Goal: Information Seeking & Learning: Learn about a topic

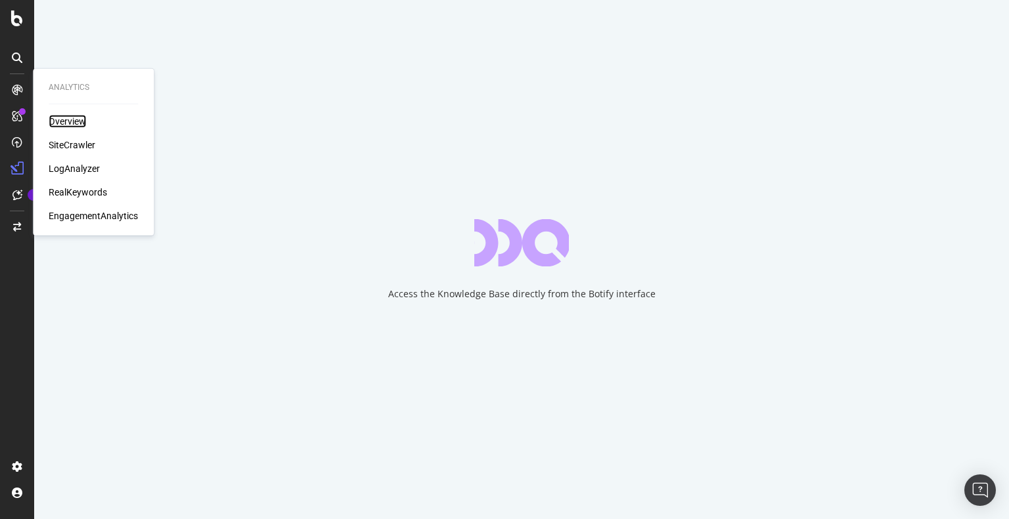
click at [66, 126] on div "Overview" at bounding box center [67, 121] width 37 height 13
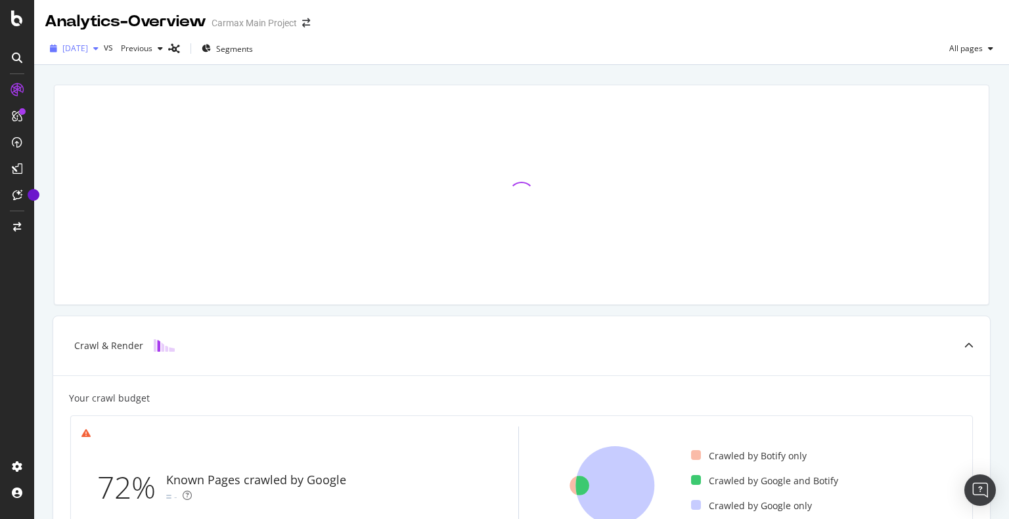
click at [88, 49] on span "[DATE]" at bounding box center [75, 48] width 26 height 11
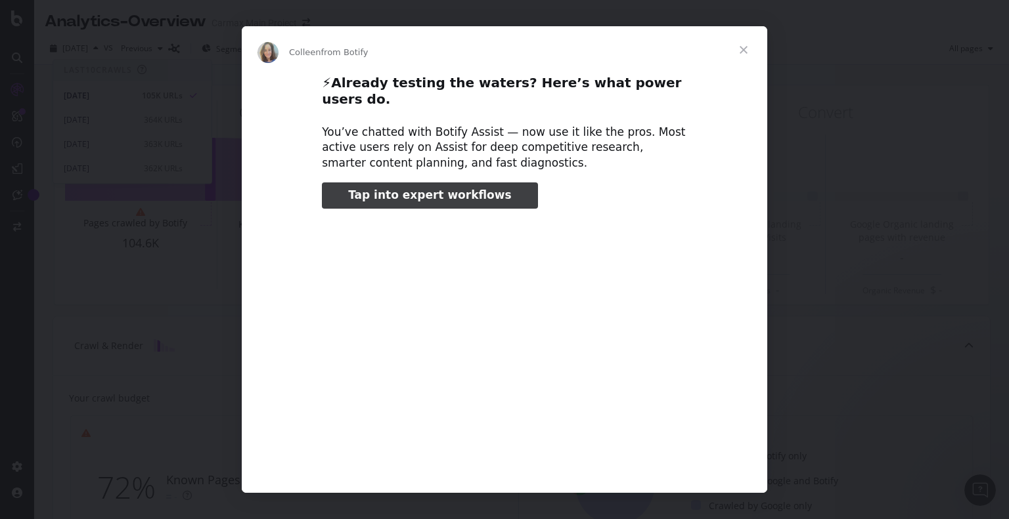
type input "26584"
click at [737, 47] on span "Close" at bounding box center [743, 49] width 47 height 47
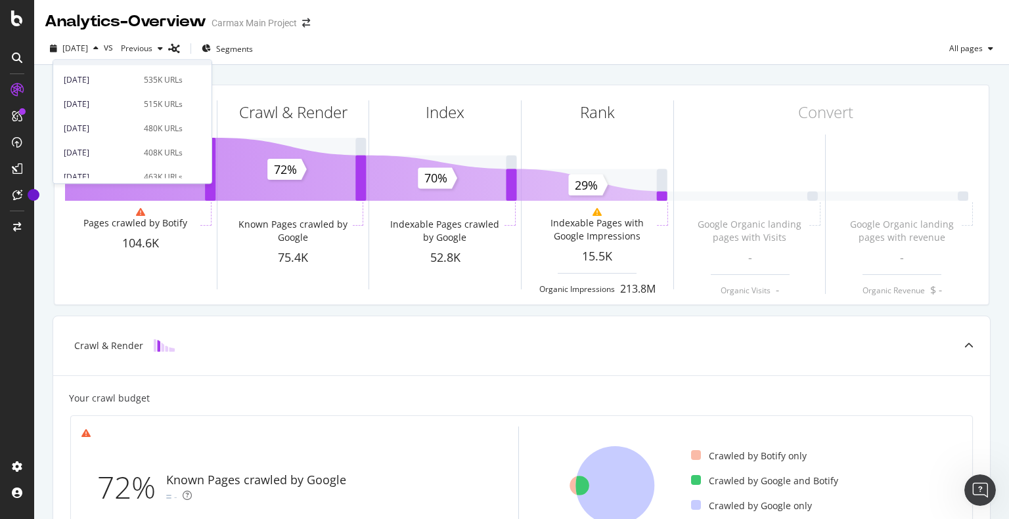
scroll to position [263, 0]
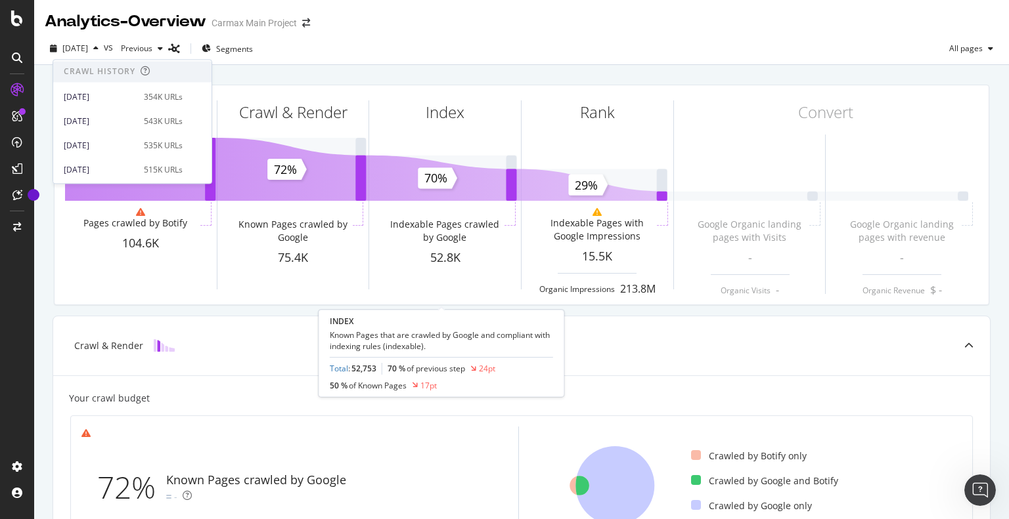
click at [412, 76] on div "Known Pages Pages crawled by Botify 104.6K Crawl & Render Known Pages crawled b…" at bounding box center [521, 195] width 951 height 242
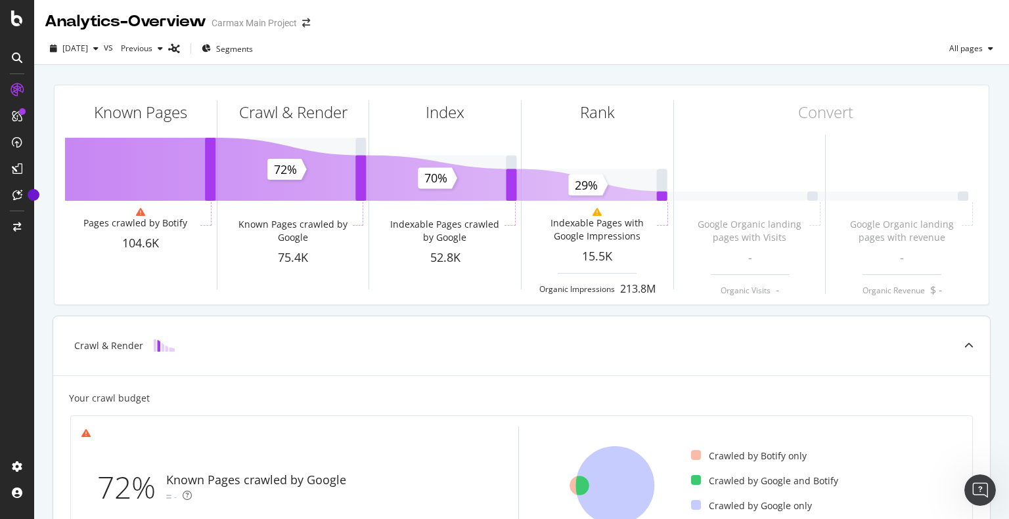
scroll to position [0, 0]
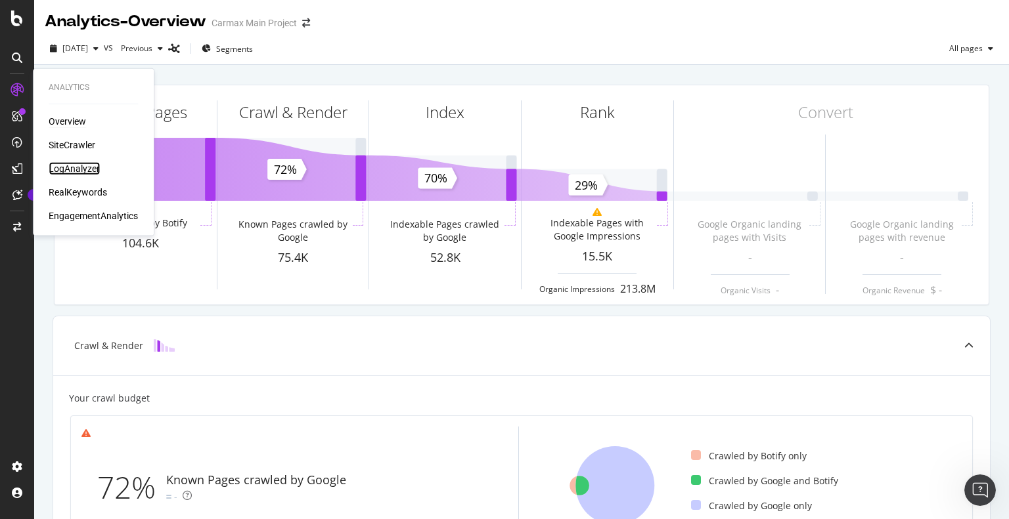
click at [96, 170] on div "LogAnalyzer" at bounding box center [74, 168] width 51 height 13
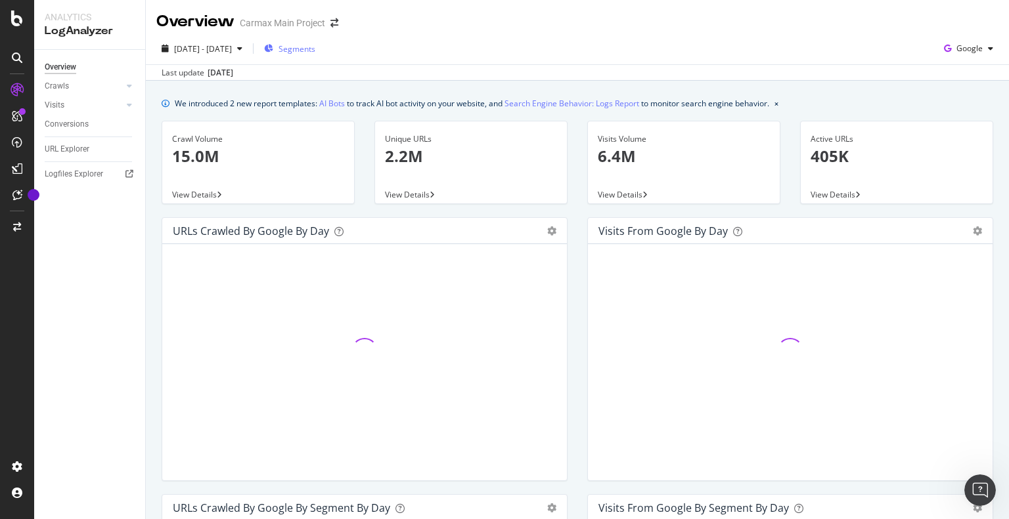
click at [315, 43] on span "Segments" at bounding box center [296, 48] width 37 height 11
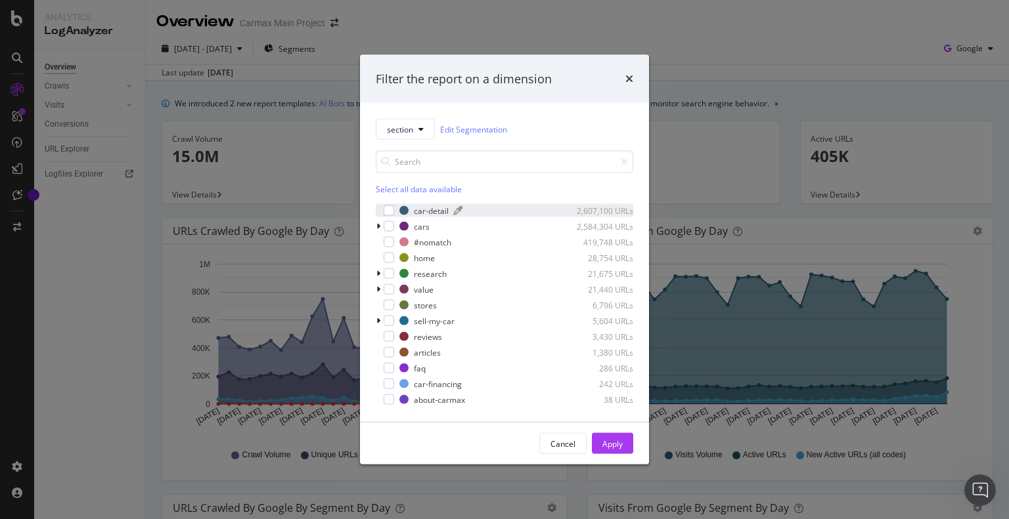
click at [421, 210] on div "car-detail" at bounding box center [431, 210] width 35 height 11
click at [427, 228] on div "cars" at bounding box center [422, 226] width 16 height 11
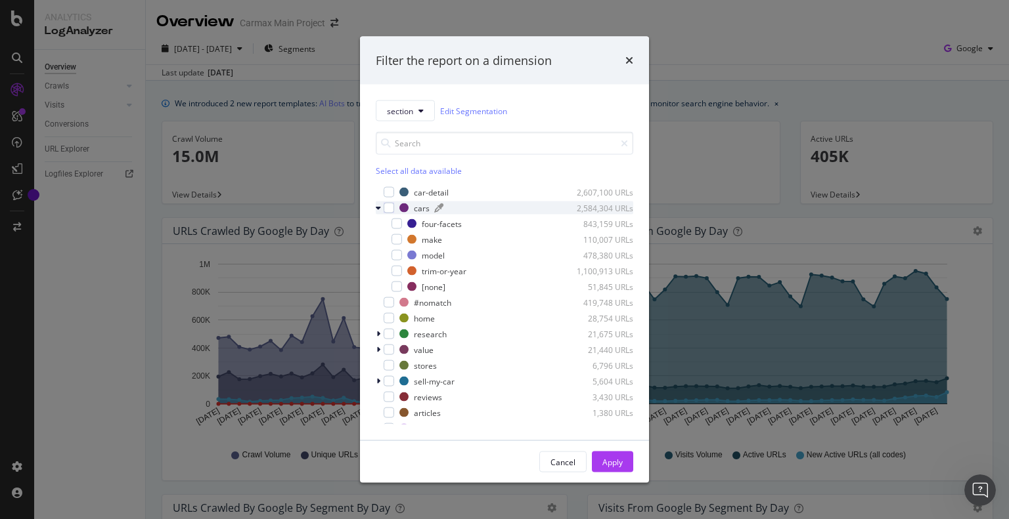
click at [422, 211] on div "cars" at bounding box center [422, 207] width 16 height 11
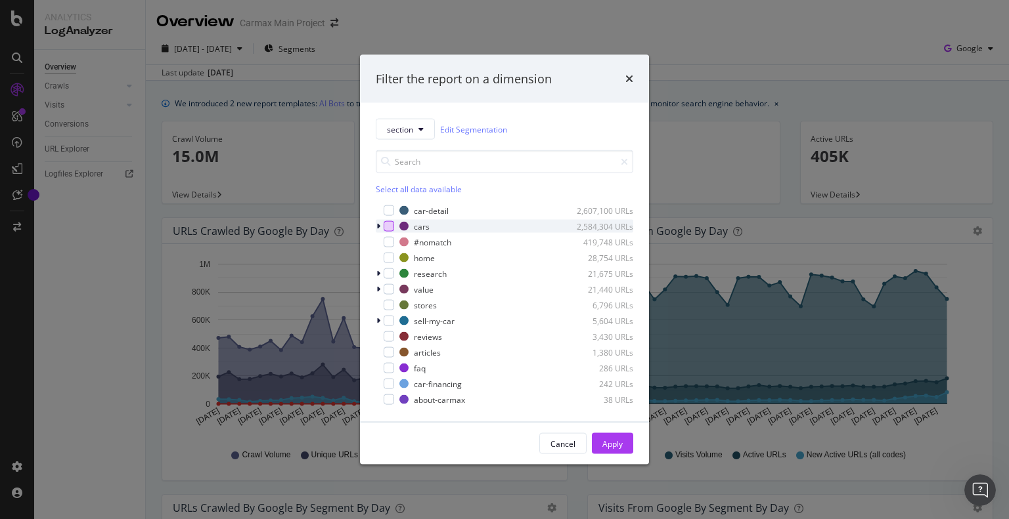
click at [389, 223] on div "modal" at bounding box center [388, 226] width 11 height 11
click at [619, 443] on div "Apply" at bounding box center [612, 443] width 20 height 11
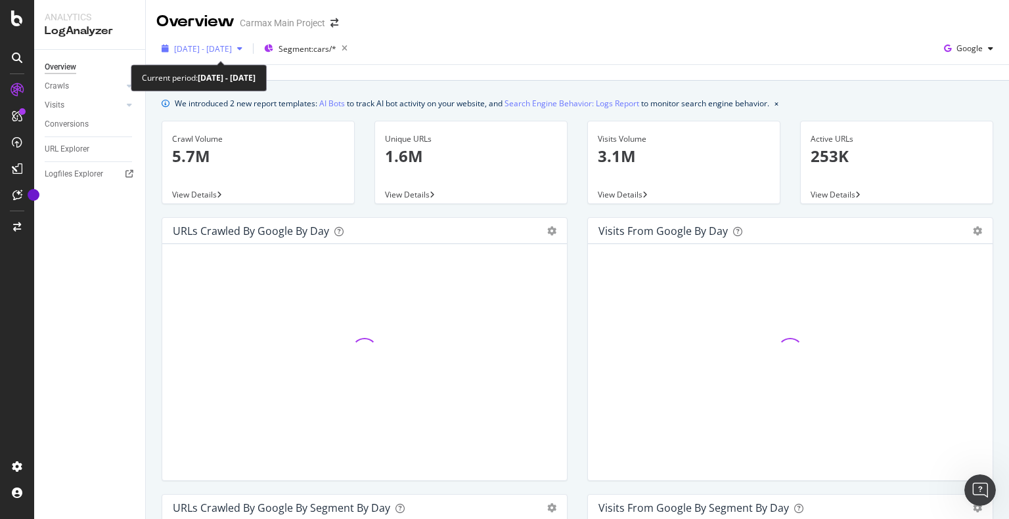
click at [218, 51] on span "[DATE] - [DATE]" at bounding box center [203, 48] width 58 height 11
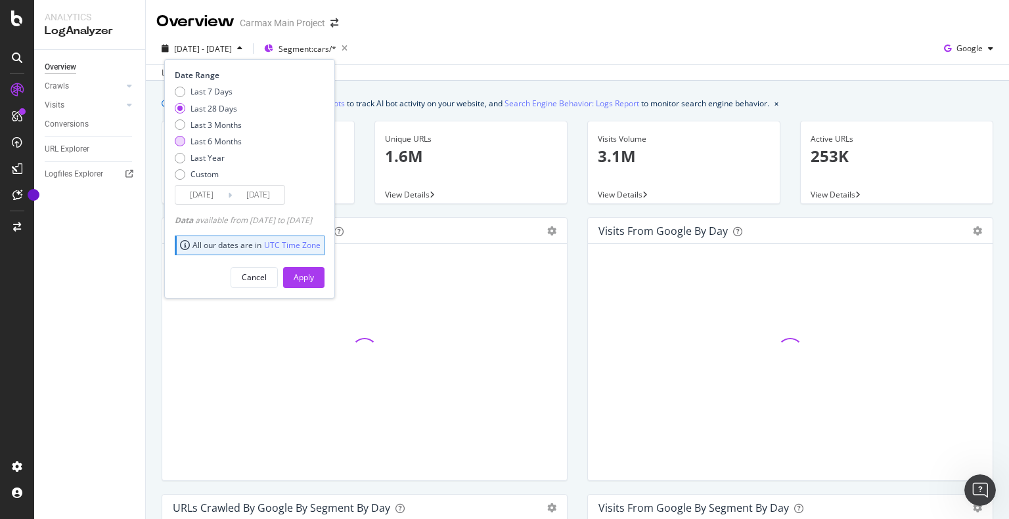
click at [210, 141] on div "Last 6 Months" at bounding box center [215, 141] width 51 height 11
type input "[DATE]"
click at [314, 280] on div "Apply" at bounding box center [304, 277] width 20 height 11
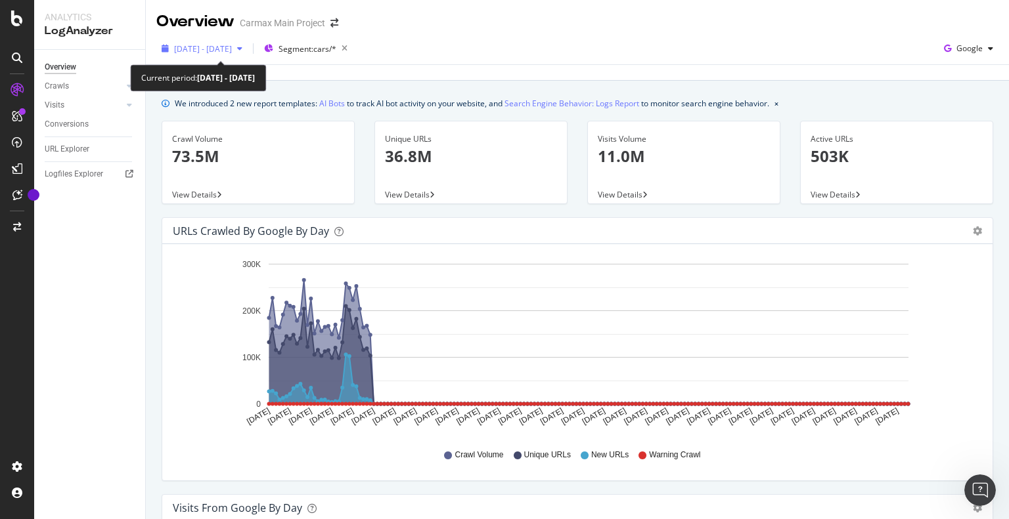
click at [232, 47] on span "[DATE] - [DATE]" at bounding box center [203, 48] width 58 height 11
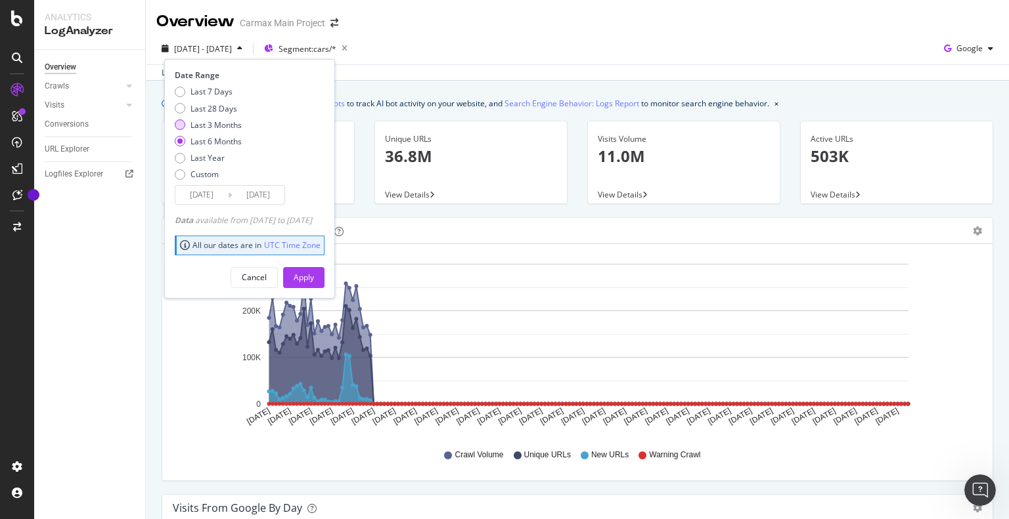
click at [231, 129] on div "Last 3 Months" at bounding box center [215, 125] width 51 height 11
click at [232, 139] on div "Last 6 Months" at bounding box center [215, 141] width 51 height 11
type input "[DATE]"
click at [202, 192] on input "[DATE]" at bounding box center [201, 195] width 53 height 18
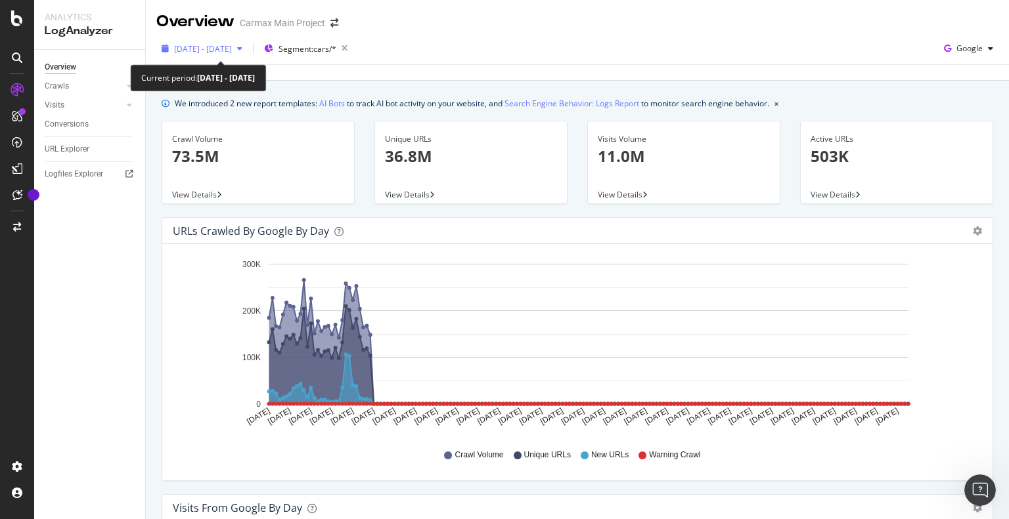
click at [213, 51] on span "[DATE] - [DATE]" at bounding box center [203, 48] width 58 height 11
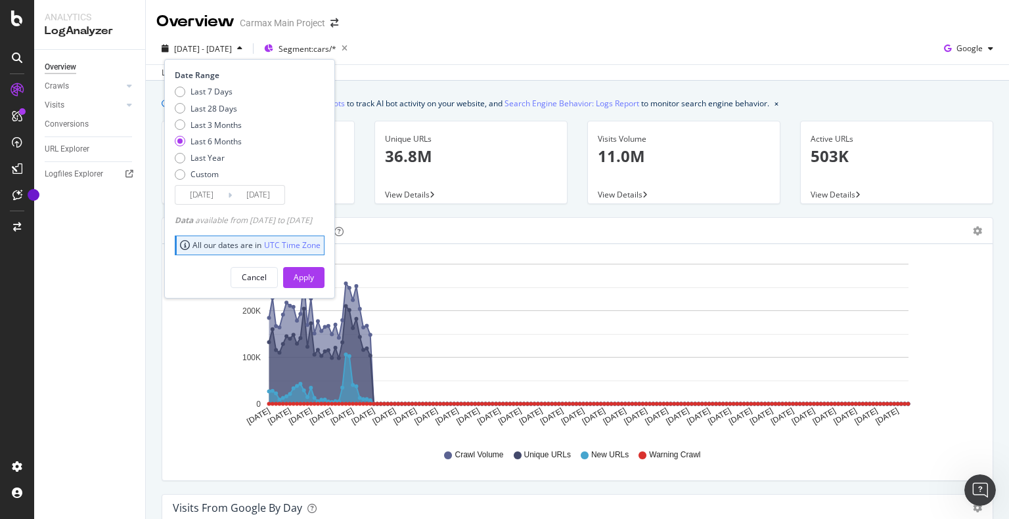
drag, startPoint x: 320, startPoint y: 273, endPoint x: 360, endPoint y: 204, distance: 79.7
click at [314, 273] on div "Apply" at bounding box center [304, 277] width 20 height 11
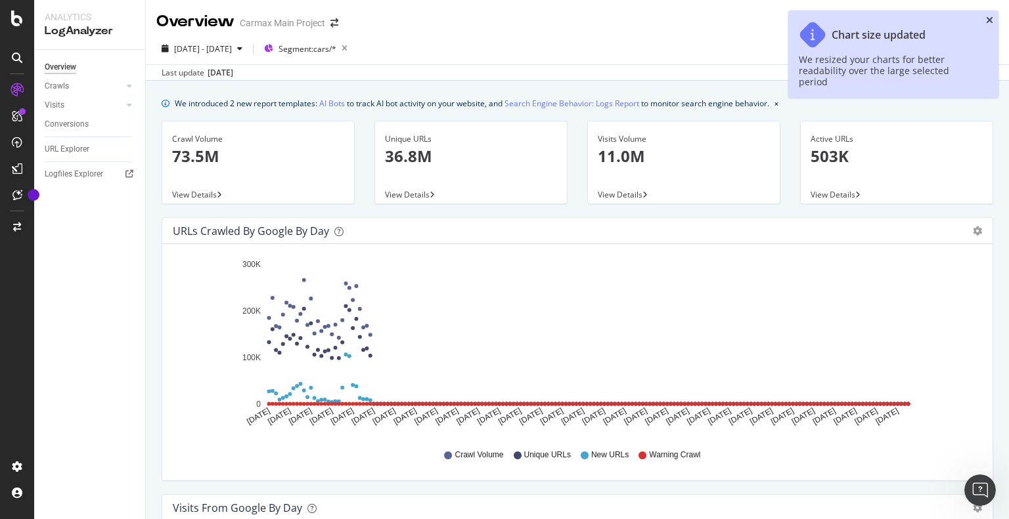
click at [988, 16] on icon "close toast" at bounding box center [989, 20] width 7 height 9
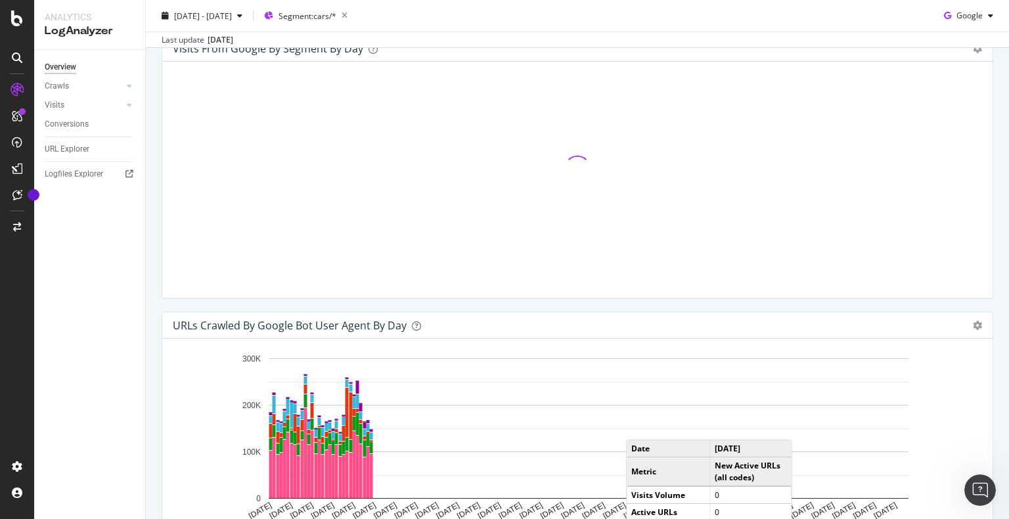
scroll to position [1182, 0]
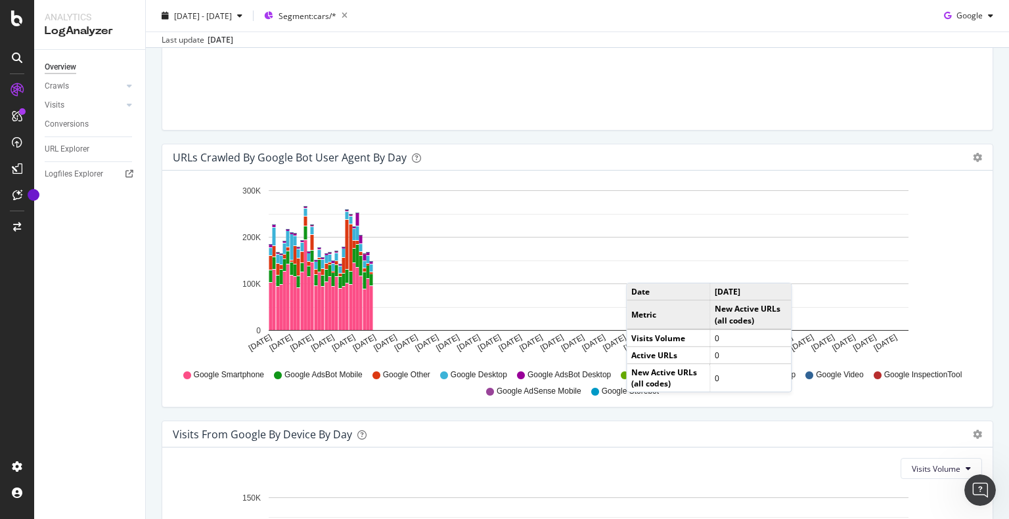
click at [173, 301] on icon "[DATE] [DATE] [DATE] [DATE] [DATE] [DATE] [DATE] [DATE] [DATE] [DATE] [DATE] [D…" at bounding box center [572, 272] width 799 height 183
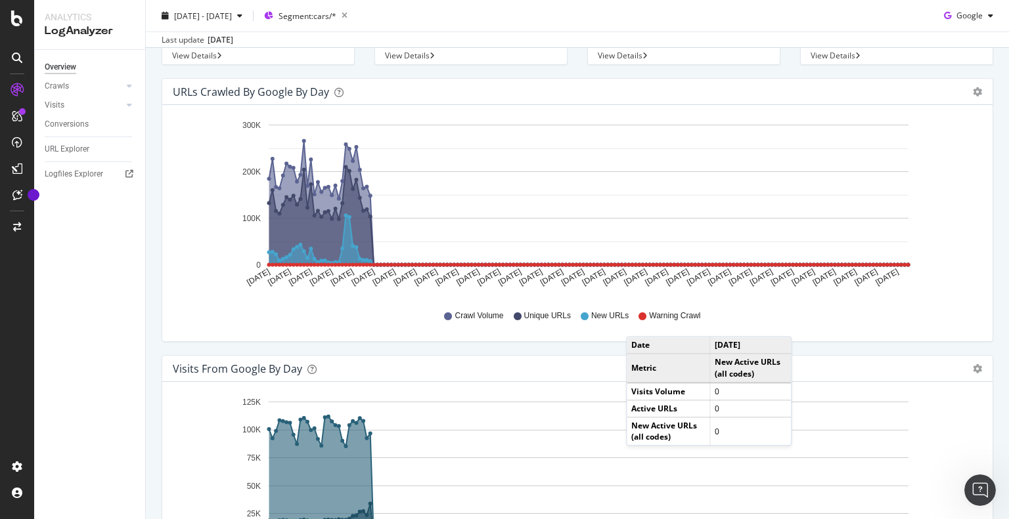
scroll to position [0, 0]
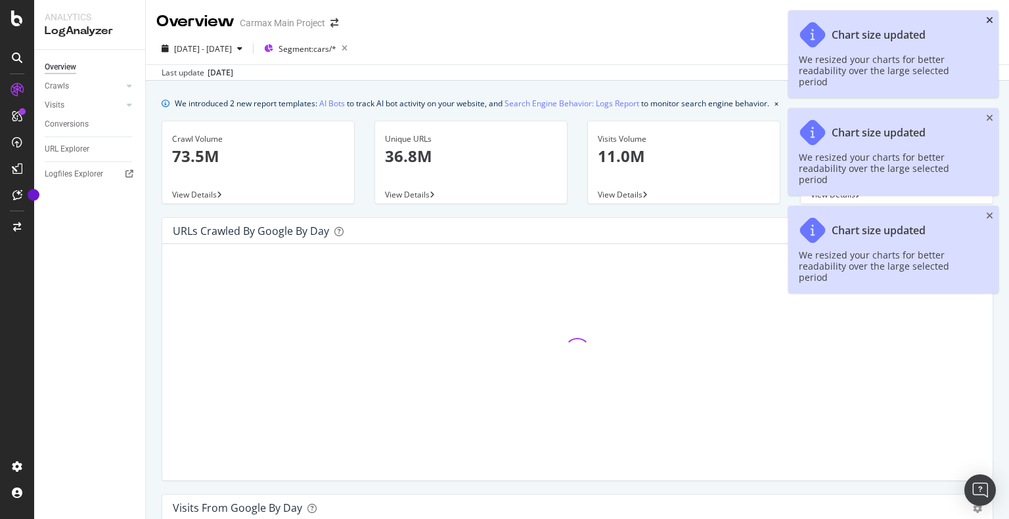
click at [990, 21] on icon "close toast" at bounding box center [989, 20] width 7 height 9
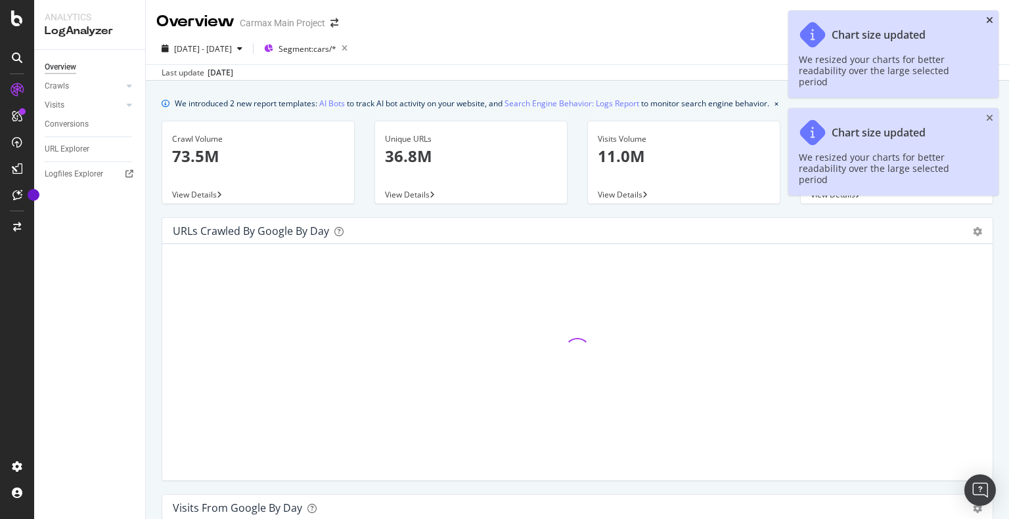
click at [990, 21] on icon "close toast" at bounding box center [989, 20] width 7 height 9
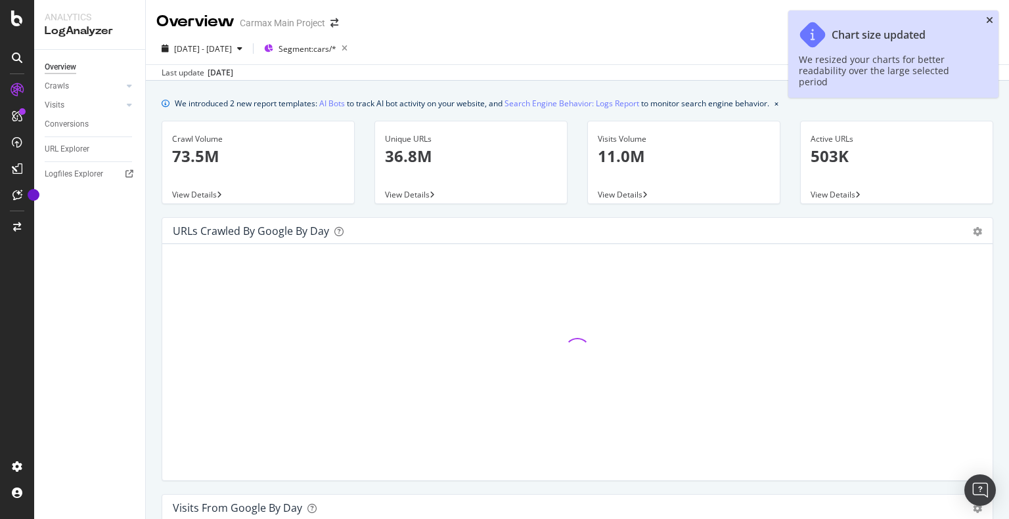
click at [990, 21] on icon "close toast" at bounding box center [989, 20] width 7 height 9
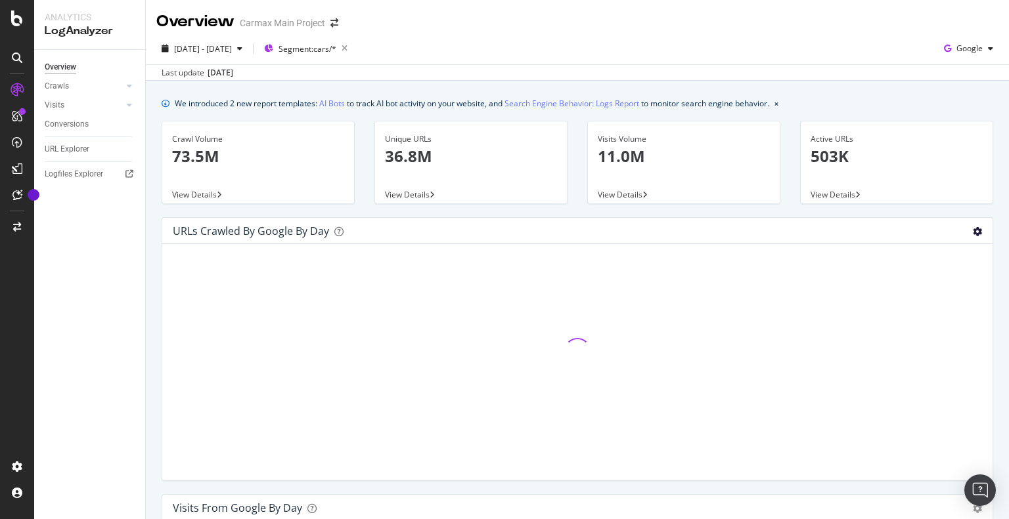
click at [973, 227] on icon "gear" at bounding box center [977, 231] width 9 height 9
click at [804, 223] on div "URLs Crawled by Google by day Area Table" at bounding box center [577, 231] width 830 height 26
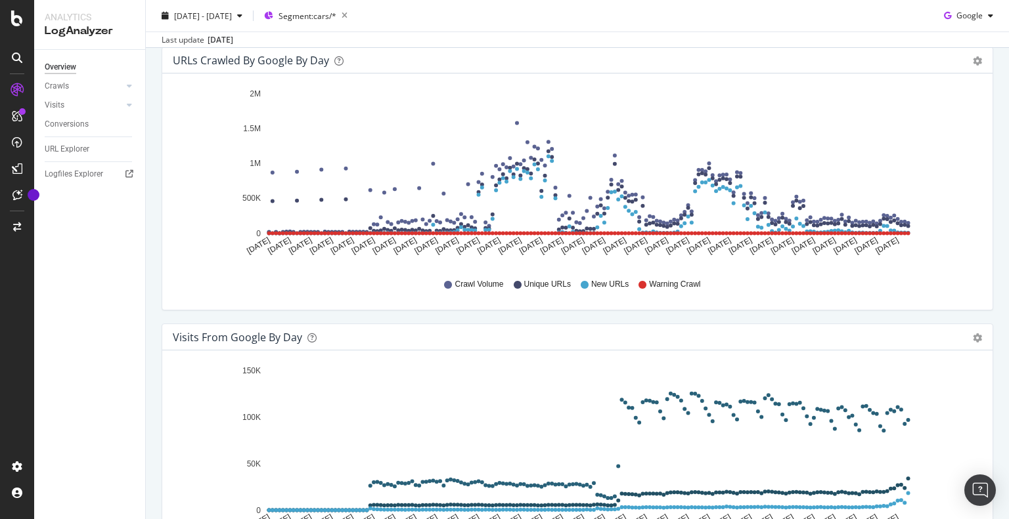
scroll to position [131, 0]
